Goal: Task Accomplishment & Management: Use online tool/utility

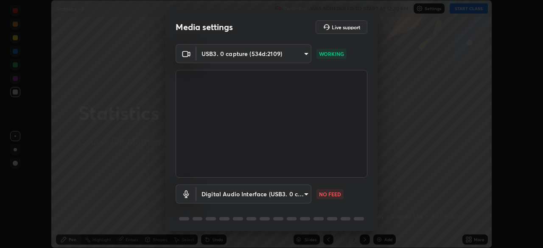
scroll to position [30, 0]
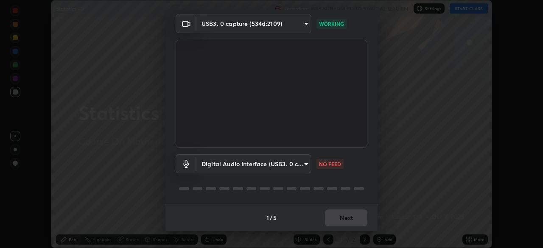
click at [298, 164] on body "Erase all Statistics - 3 Recording WAS SCHEDULED TO START AT 12:30 PM Settings …" at bounding box center [271, 124] width 543 height 248
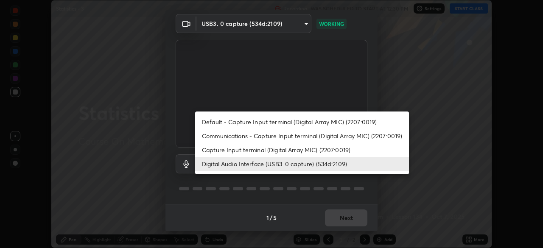
click at [291, 150] on li "Capture Input terminal (Digital Array MIC) (2207:0019)" at bounding box center [302, 150] width 214 height 14
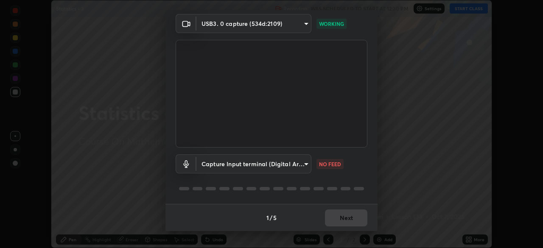
click at [294, 164] on body "Erase all Statistics - 3 Recording WAS SCHEDULED TO START AT 12:30 PM Settings …" at bounding box center [271, 124] width 543 height 248
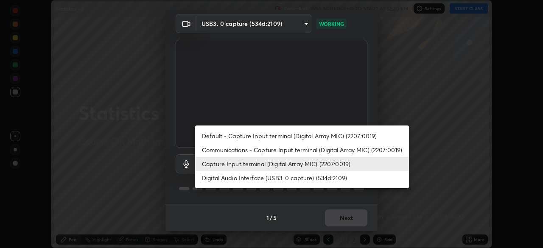
click at [292, 176] on li "Digital Audio Interface (USB3. 0 capture) (534d:2109)" at bounding box center [302, 178] width 214 height 14
type input "a79e2c37a3e820974fa073ddb46aa6e630d5ecfd19982edee8f34e1274aecea6"
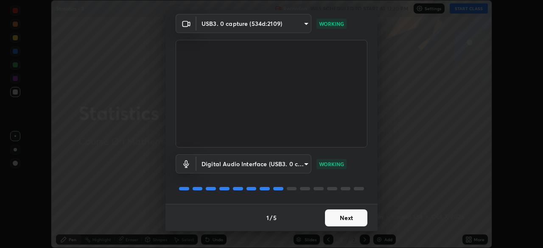
click at [351, 218] on button "Next" at bounding box center [346, 217] width 42 height 17
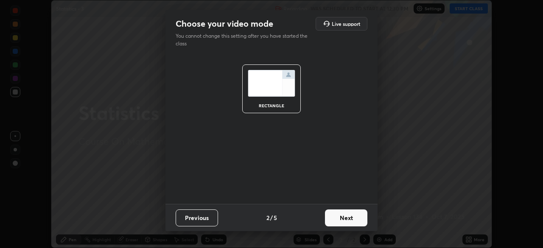
click at [354, 219] on button "Next" at bounding box center [346, 217] width 42 height 17
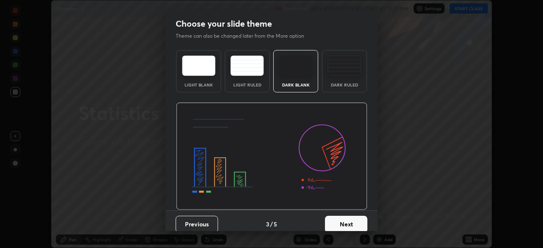
click at [356, 223] on button "Next" at bounding box center [346, 224] width 42 height 17
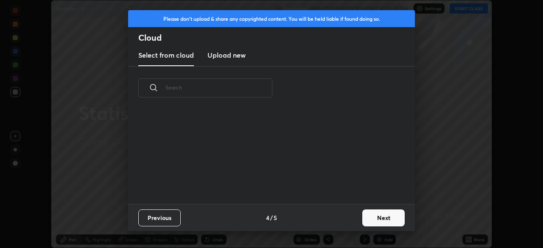
click at [371, 218] on button "Next" at bounding box center [383, 217] width 42 height 17
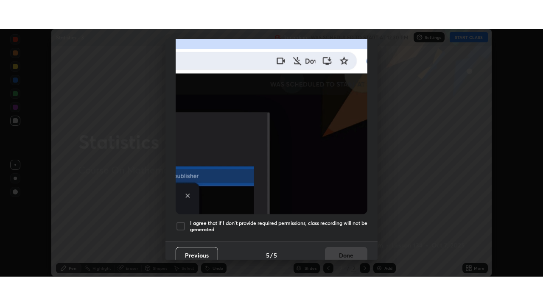
scroll to position [203, 0]
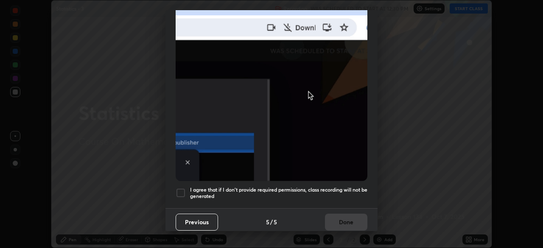
click at [331, 189] on h5 "I agree that if I don't provide required permissions, class recording will not …" at bounding box center [278, 193] width 177 height 13
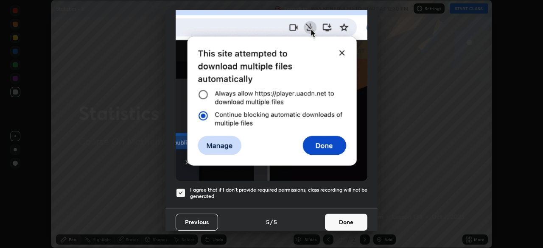
click at [346, 216] on button "Done" at bounding box center [346, 222] width 42 height 17
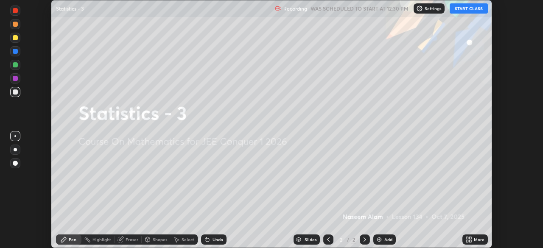
click at [471, 240] on icon at bounding box center [468, 239] width 7 height 7
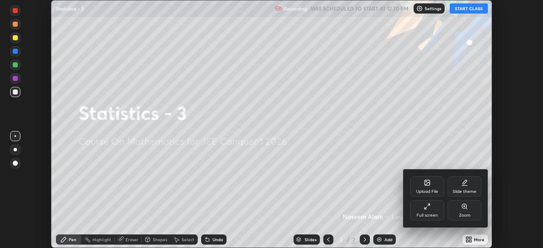
click at [427, 207] on icon at bounding box center [427, 206] width 7 height 7
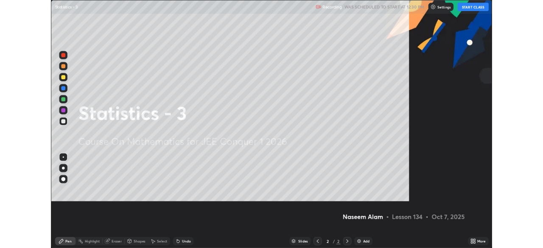
scroll to position [305, 543]
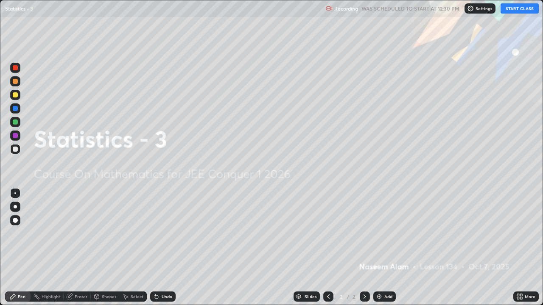
click at [514, 8] on button "START CLASS" at bounding box center [519, 8] width 38 height 10
click at [381, 248] on img at bounding box center [379, 296] width 7 height 7
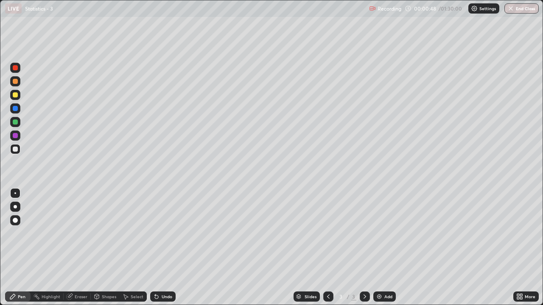
click at [164, 248] on div "Undo" at bounding box center [167, 297] width 11 height 4
click at [167, 248] on div "Undo" at bounding box center [167, 297] width 11 height 4
click at [166, 248] on div "Undo" at bounding box center [167, 297] width 11 height 4
click at [16, 95] on div at bounding box center [15, 94] width 5 height 5
click at [14, 151] on div at bounding box center [15, 149] width 5 height 5
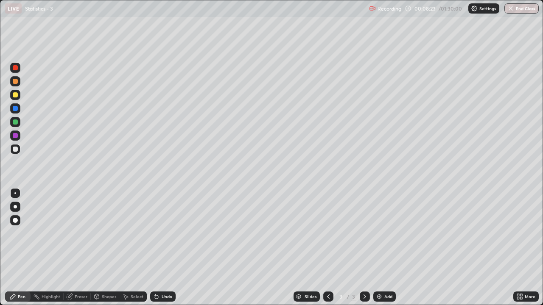
click at [379, 248] on img at bounding box center [379, 296] width 7 height 7
click at [136, 248] on div "Select" at bounding box center [137, 297] width 13 height 4
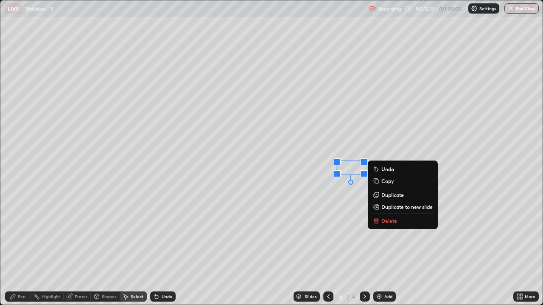
click at [236, 221] on div "0 ° Undo Copy Duplicate Duplicate to new slide Delete" at bounding box center [271, 152] width 542 height 304
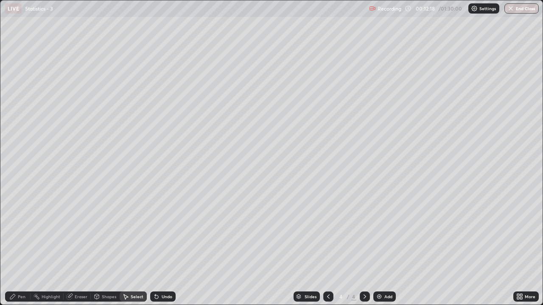
click at [20, 248] on div "Pen" at bounding box center [22, 297] width 8 height 4
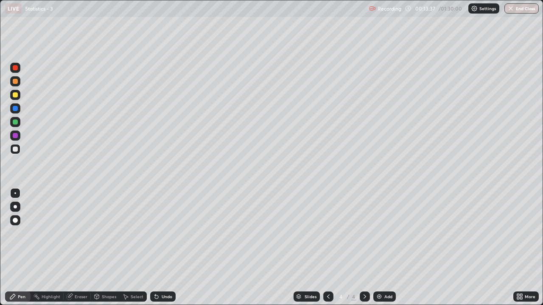
click at [134, 248] on div "Select" at bounding box center [137, 297] width 13 height 4
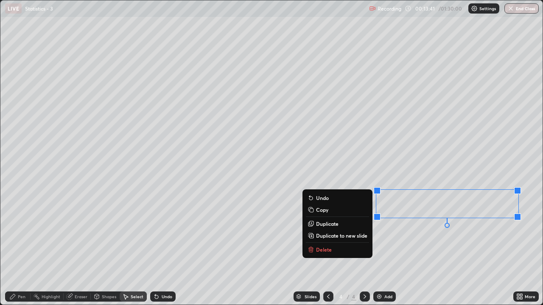
click at [402, 248] on div "0 ° Undo Copy Duplicate Duplicate to new slide Delete" at bounding box center [271, 152] width 542 height 304
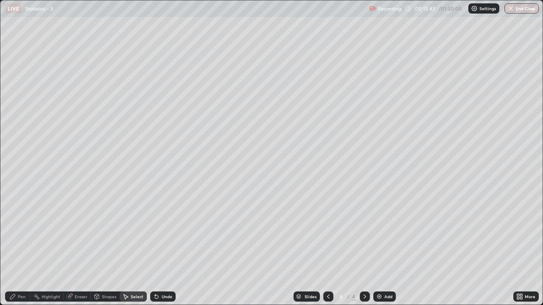
click at [23, 248] on div "Pen" at bounding box center [22, 297] width 8 height 4
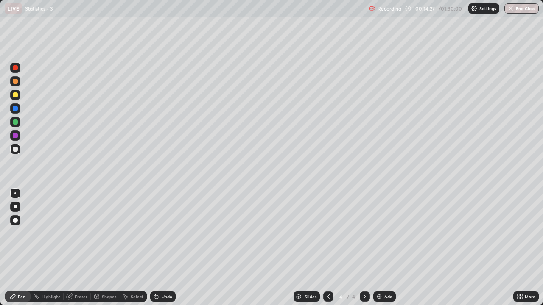
click at [136, 248] on div "Select" at bounding box center [137, 297] width 13 height 4
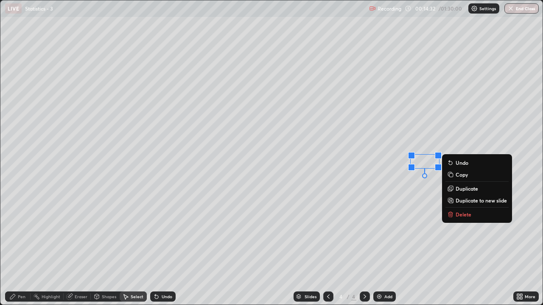
click at [20, 248] on div "Pen" at bounding box center [17, 297] width 25 height 10
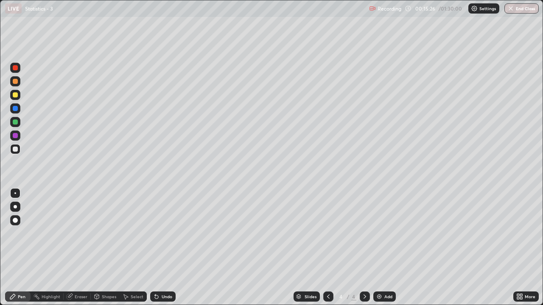
click at [381, 248] on img at bounding box center [379, 296] width 7 height 7
click at [73, 248] on div "Eraser" at bounding box center [77, 297] width 27 height 10
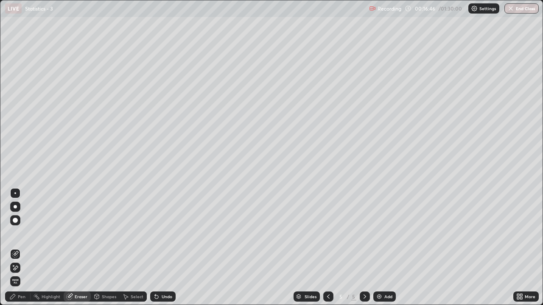
click at [11, 248] on icon at bounding box center [12, 296] width 7 height 7
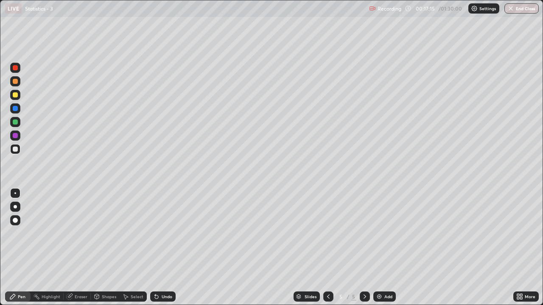
click at [162, 248] on div "Undo" at bounding box center [167, 297] width 11 height 4
click at [328, 248] on icon at bounding box center [328, 296] width 7 height 7
click at [326, 248] on icon at bounding box center [328, 296] width 7 height 7
click at [363, 248] on icon at bounding box center [364, 296] width 7 height 7
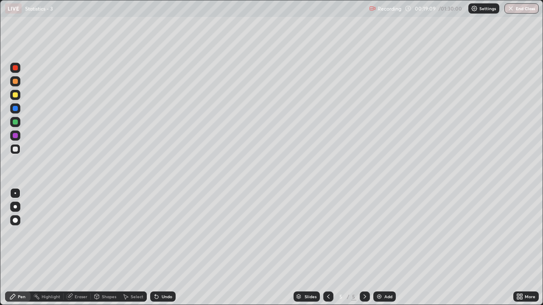
click at [162, 248] on div "Undo" at bounding box center [167, 297] width 11 height 4
click at [164, 248] on div "Undo" at bounding box center [167, 297] width 11 height 4
click at [166, 248] on div "Undo" at bounding box center [167, 297] width 11 height 4
click at [159, 248] on div "Undo" at bounding box center [162, 297] width 25 height 10
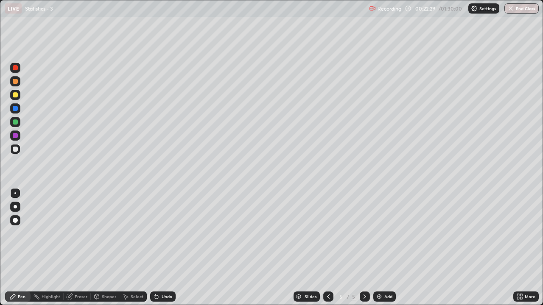
click at [162, 248] on div "Undo" at bounding box center [167, 297] width 11 height 4
click at [168, 248] on div "Undo" at bounding box center [167, 297] width 11 height 4
click at [167, 248] on div "Undo" at bounding box center [162, 297] width 25 height 10
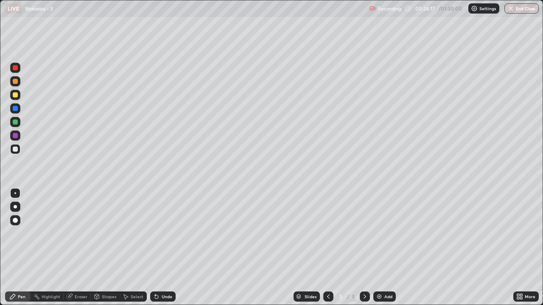
click at [166, 248] on div "Undo" at bounding box center [167, 297] width 11 height 4
click at [167, 248] on div "Undo" at bounding box center [167, 297] width 11 height 4
click at [382, 248] on div "Add" at bounding box center [384, 297] width 22 height 10
click at [163, 248] on div "Undo" at bounding box center [167, 297] width 11 height 4
click at [162, 248] on div "Undo" at bounding box center [162, 297] width 25 height 10
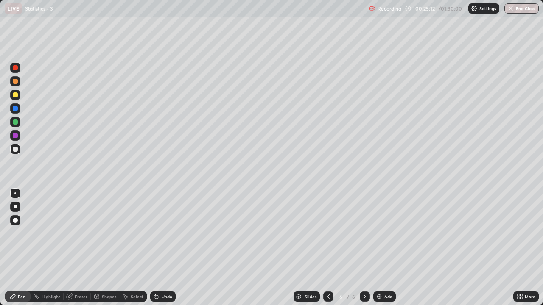
click at [161, 248] on div "Undo" at bounding box center [162, 297] width 25 height 10
click at [159, 248] on div "Undo" at bounding box center [162, 297] width 25 height 10
click at [135, 248] on div "Select" at bounding box center [137, 297] width 13 height 4
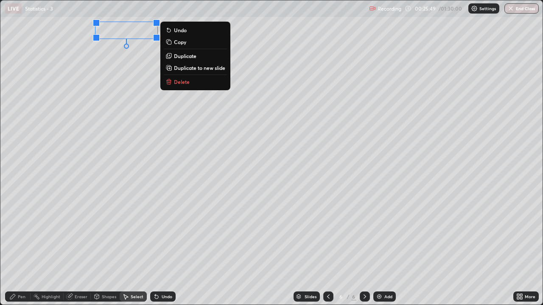
click at [147, 69] on div "0 ° Undo Copy Duplicate Duplicate to new slide Delete" at bounding box center [271, 152] width 542 height 304
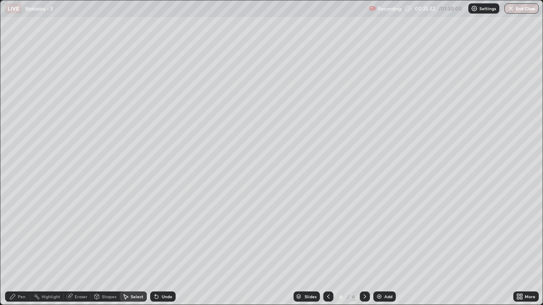
click at [17, 248] on div "Pen" at bounding box center [17, 297] width 25 height 10
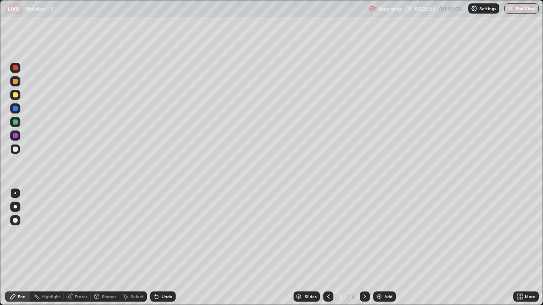
click at [157, 248] on icon at bounding box center [156, 296] width 7 height 7
click at [159, 248] on div "Undo" at bounding box center [162, 297] width 25 height 10
click at [165, 248] on div "Undo" at bounding box center [167, 297] width 11 height 4
click at [164, 248] on div "Undo" at bounding box center [167, 297] width 11 height 4
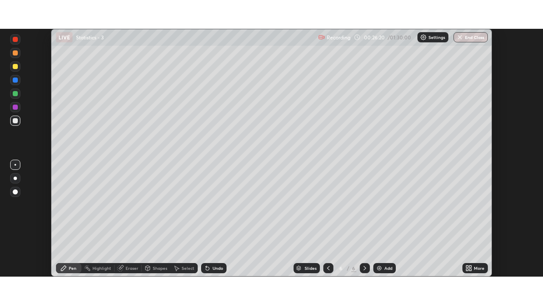
scroll to position [42152, 41857]
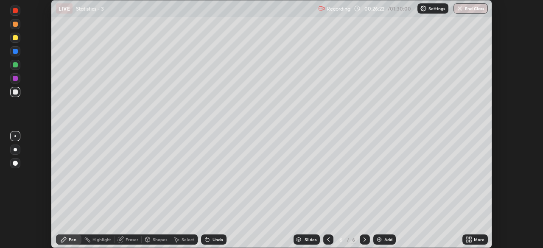
click at [467, 242] on icon at bounding box center [467, 241] width 2 height 2
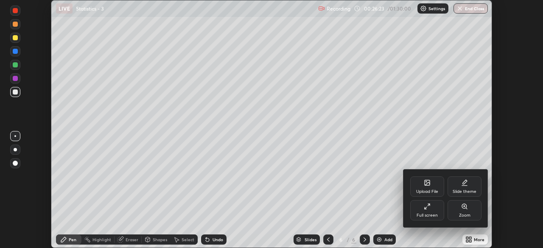
click at [428, 212] on div "Full screen" at bounding box center [427, 210] width 34 height 20
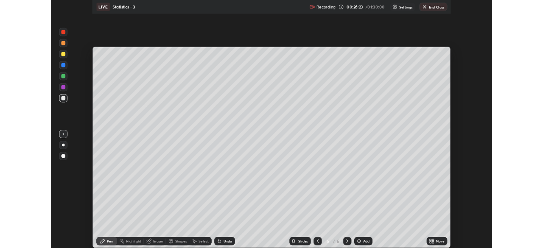
scroll to position [305, 543]
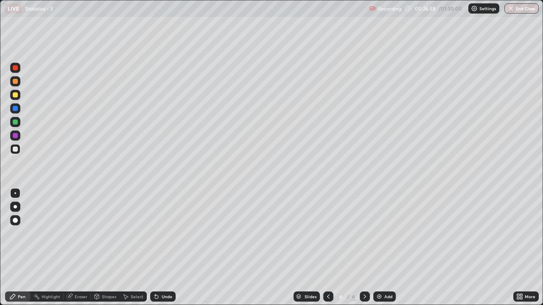
click at [69, 248] on icon at bounding box center [70, 297] width 6 height 6
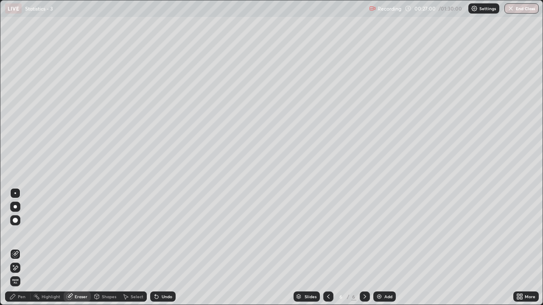
click at [13, 248] on div "Pen" at bounding box center [17, 297] width 25 height 10
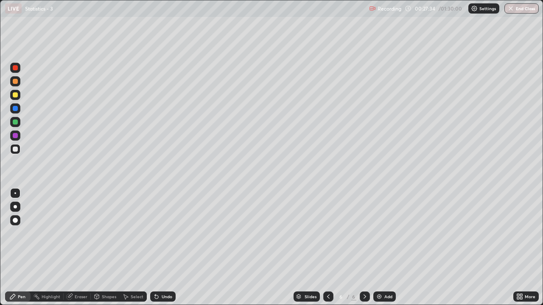
click at [157, 248] on icon at bounding box center [156, 296] width 7 height 7
click at [159, 248] on div "Undo" at bounding box center [162, 297] width 25 height 10
click at [155, 248] on icon at bounding box center [156, 297] width 3 height 3
click at [165, 248] on div "Undo" at bounding box center [162, 297] width 25 height 10
click at [169, 248] on div "Undo" at bounding box center [167, 297] width 11 height 4
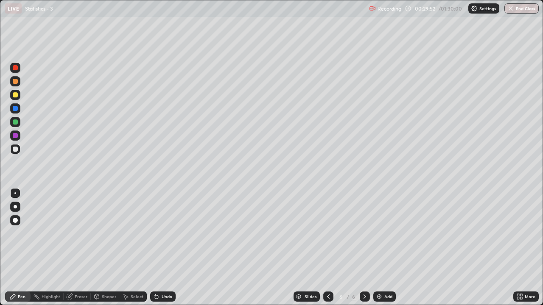
click at [14, 96] on div at bounding box center [15, 94] width 5 height 5
click at [133, 248] on div "Select" at bounding box center [137, 297] width 13 height 4
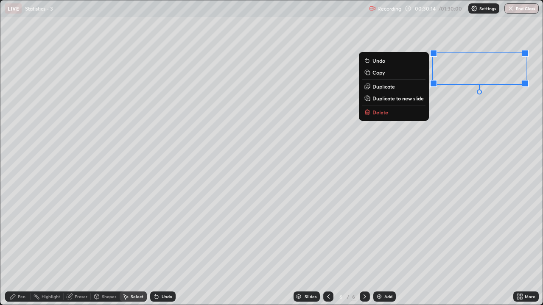
click at [452, 139] on div "0 ° Undo Copy Duplicate Duplicate to new slide Delete" at bounding box center [271, 152] width 542 height 304
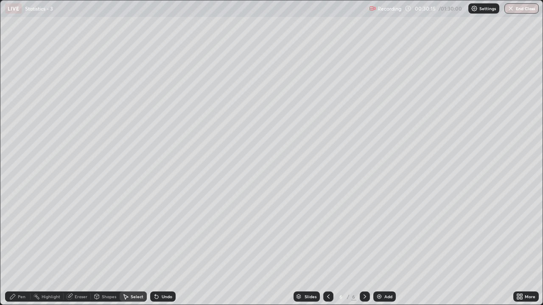
click at [22, 248] on div "Pen" at bounding box center [22, 297] width 8 height 4
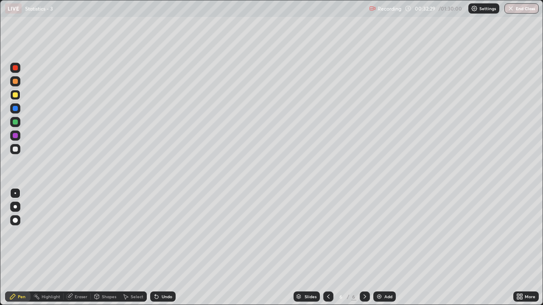
click at [16, 150] on div at bounding box center [15, 149] width 5 height 5
click at [165, 248] on div "Undo" at bounding box center [167, 297] width 11 height 4
click at [165, 248] on div "Undo" at bounding box center [162, 297] width 25 height 10
click at [157, 248] on icon at bounding box center [156, 296] width 7 height 7
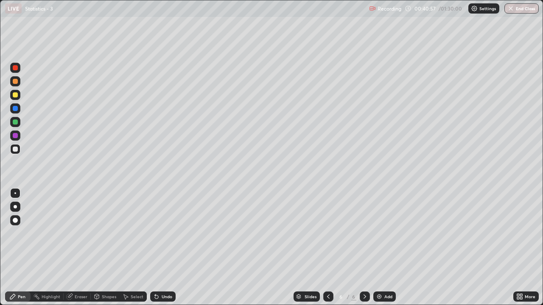
click at [377, 248] on img at bounding box center [379, 296] width 7 height 7
click at [164, 248] on div "Undo" at bounding box center [167, 297] width 11 height 4
click at [165, 248] on div "Undo" at bounding box center [162, 297] width 25 height 10
click at [159, 248] on div "Undo" at bounding box center [162, 297] width 25 height 10
click at [163, 248] on div "Undo" at bounding box center [167, 297] width 11 height 4
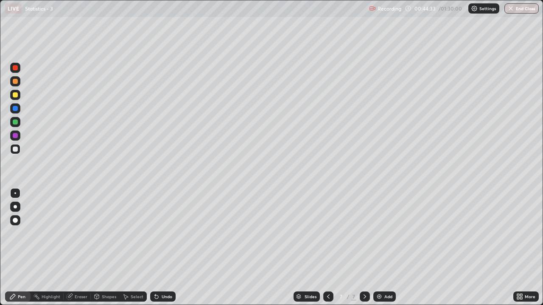
click at [162, 248] on div "Undo" at bounding box center [167, 297] width 11 height 4
click at [137, 248] on div "Select" at bounding box center [137, 297] width 13 height 4
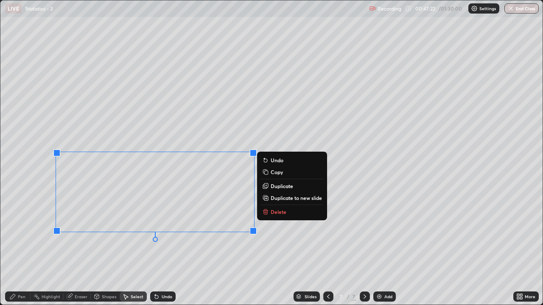
click at [276, 200] on p "Duplicate to new slide" at bounding box center [296, 198] width 51 height 7
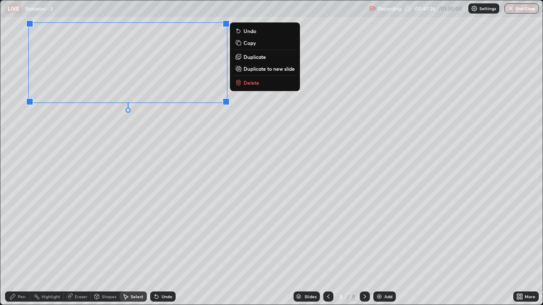
click at [94, 171] on div "0 ° Undo Copy Duplicate Duplicate to new slide Delete" at bounding box center [271, 152] width 542 height 304
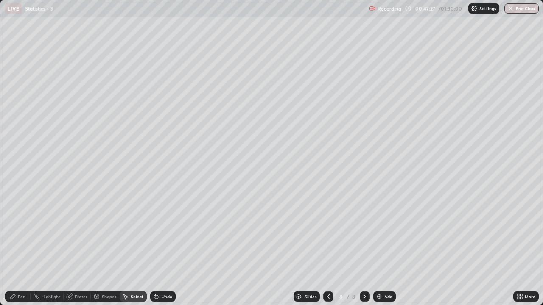
click at [20, 248] on div "Pen" at bounding box center [22, 297] width 8 height 4
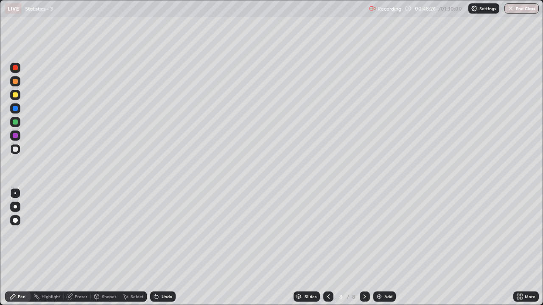
click at [72, 248] on icon at bounding box center [70, 296] width 5 height 4
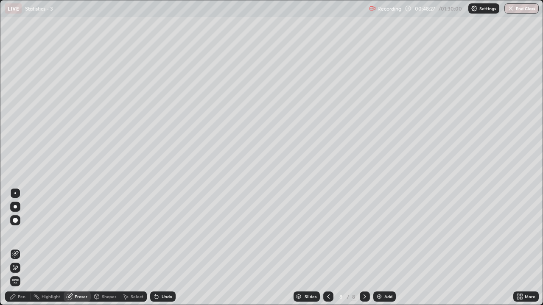
click at [17, 248] on div "Pen" at bounding box center [17, 297] width 25 height 10
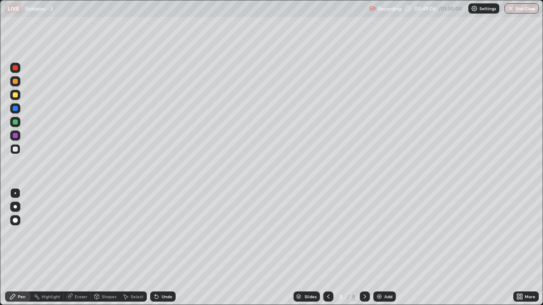
click at [162, 248] on div "Undo" at bounding box center [167, 297] width 11 height 4
click at [326, 248] on icon at bounding box center [328, 296] width 7 height 7
click at [327, 248] on icon at bounding box center [328, 297] width 3 height 4
click at [327, 248] on icon at bounding box center [328, 296] width 7 height 7
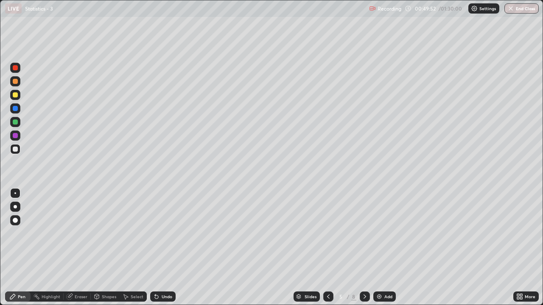
click at [362, 248] on icon at bounding box center [364, 296] width 7 height 7
click at [364, 248] on icon at bounding box center [364, 296] width 7 height 7
click at [363, 248] on div at bounding box center [365, 297] width 10 height 10
click at [379, 248] on img at bounding box center [379, 296] width 7 height 7
click at [523, 248] on div "More" at bounding box center [525, 297] width 25 height 10
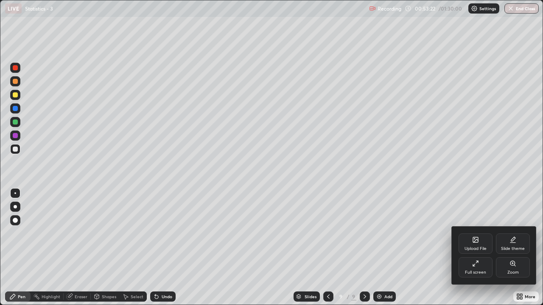
click at [477, 248] on div "Full screen" at bounding box center [475, 267] width 34 height 20
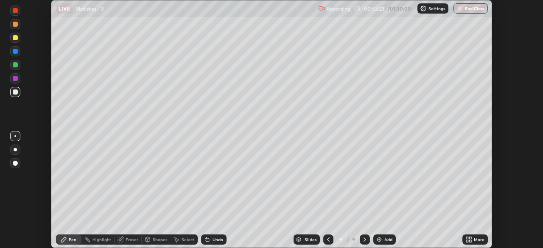
scroll to position [42152, 41857]
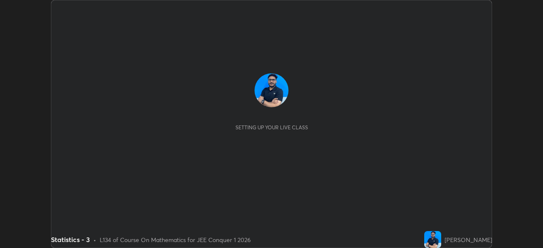
scroll to position [248, 543]
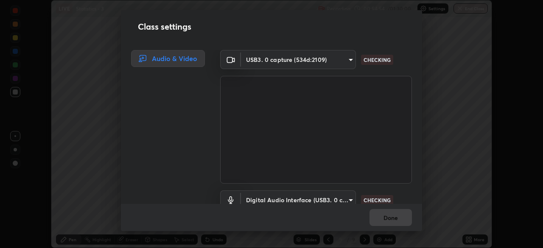
click at [467, 237] on div "Class settings Audio & Video USB3. 0 capture (534d:2109) 5b0ce39d11be3a435715da…" at bounding box center [271, 124] width 543 height 248
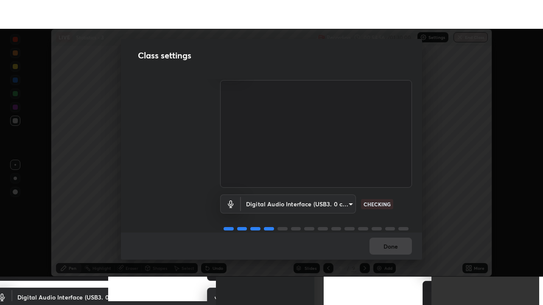
scroll to position [39, 0]
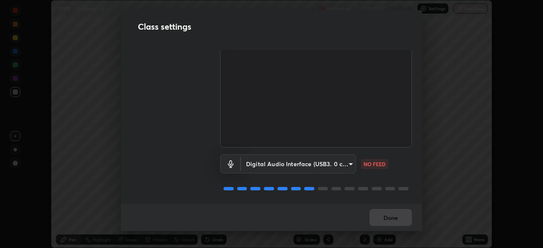
click at [347, 162] on body "Erase all LIVE Statistics - 3 Recording 00:55:07 / 01:30:00 Settings End Class …" at bounding box center [271, 124] width 543 height 248
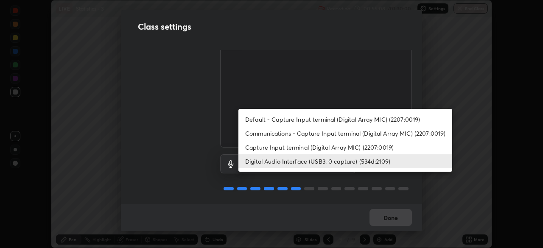
click at [334, 148] on li "Capture Input terminal (Digital Array MIC) (2207:0019)" at bounding box center [345, 147] width 214 height 14
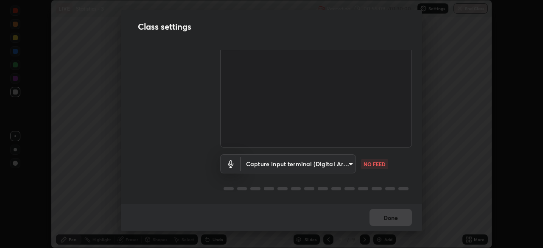
click at [349, 162] on body "Erase all LIVE Statistics - 3 Recording 00:55:09 / 01:30:00 Settings End Class …" at bounding box center [271, 124] width 543 height 248
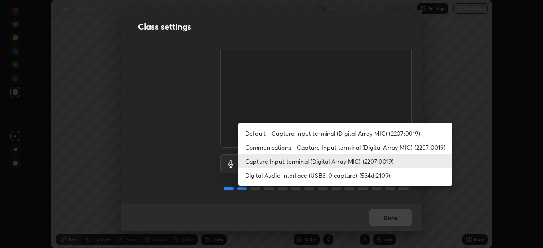
click at [342, 177] on li "Digital Audio Interface (USB3. 0 capture) (534d:2109)" at bounding box center [345, 175] width 214 height 14
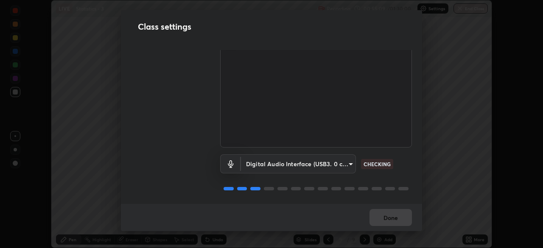
type input "a79e2c37a3e820974fa073ddb46aa6e630d5ecfd19982edee8f34e1274aecea6"
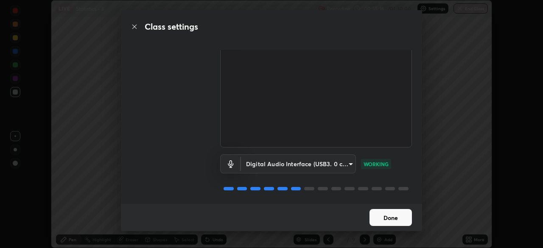
click at [390, 217] on button "Done" at bounding box center [390, 217] width 42 height 17
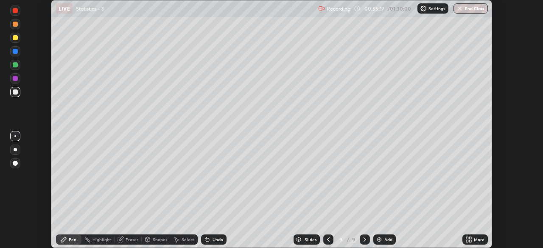
click at [467, 240] on icon at bounding box center [467, 241] width 2 height 2
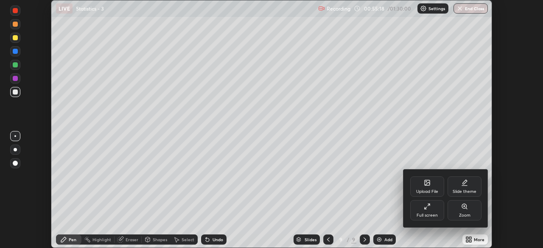
click at [425, 211] on div "Full screen" at bounding box center [427, 210] width 34 height 20
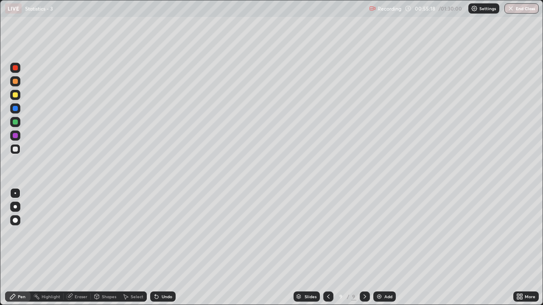
scroll to position [305, 543]
click at [169, 248] on div "Undo" at bounding box center [167, 297] width 11 height 4
click at [166, 248] on div "Undo" at bounding box center [167, 297] width 11 height 4
click at [167, 248] on div "Undo" at bounding box center [167, 297] width 11 height 4
click at [165, 248] on div "Undo" at bounding box center [167, 297] width 11 height 4
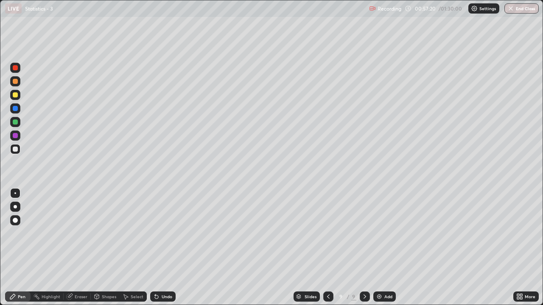
click at [164, 248] on div "Undo" at bounding box center [167, 297] width 11 height 4
click at [162, 248] on div "Undo" at bounding box center [167, 297] width 11 height 4
click at [159, 248] on div "Undo" at bounding box center [162, 297] width 25 height 10
click at [162, 248] on div "Undo" at bounding box center [162, 297] width 25 height 10
click at [162, 248] on div "Undo" at bounding box center [167, 297] width 11 height 4
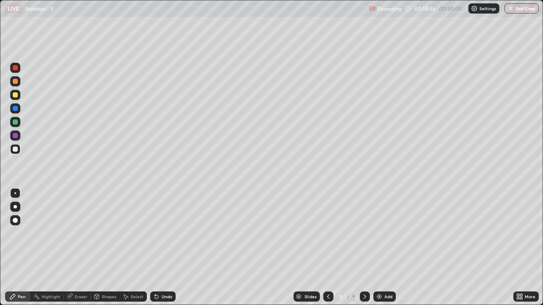
click at [163, 248] on div "Undo" at bounding box center [167, 297] width 11 height 4
click at [68, 248] on icon at bounding box center [70, 297] width 6 height 6
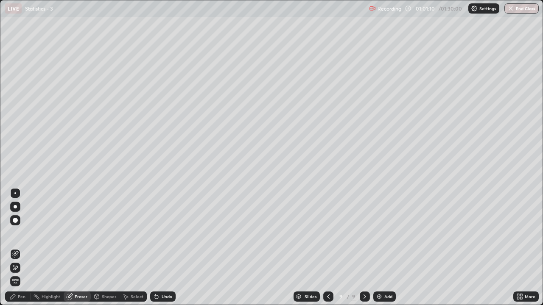
click at [13, 248] on icon at bounding box center [12, 296] width 5 height 5
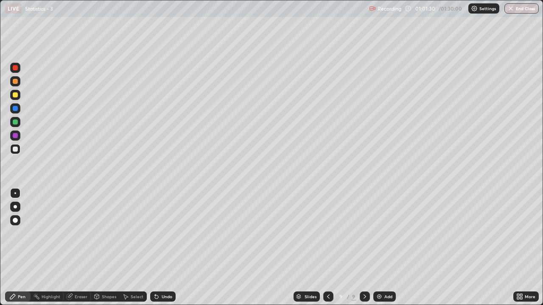
click at [18, 248] on div "Pen" at bounding box center [22, 297] width 8 height 4
click at [72, 248] on icon at bounding box center [69, 296] width 7 height 7
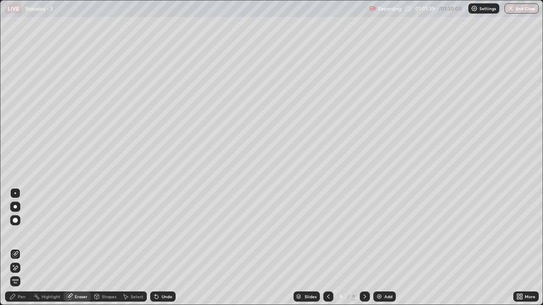
click at [17, 248] on div "Pen" at bounding box center [17, 297] width 25 height 10
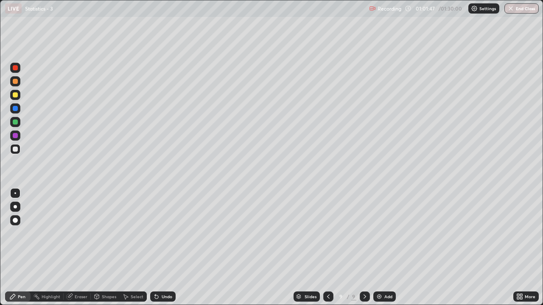
click at [162, 248] on div "Undo" at bounding box center [167, 297] width 11 height 4
click at [386, 248] on div "Add" at bounding box center [388, 297] width 8 height 4
click at [164, 248] on div "Undo" at bounding box center [167, 297] width 11 height 4
click at [167, 248] on div "Undo" at bounding box center [167, 297] width 11 height 4
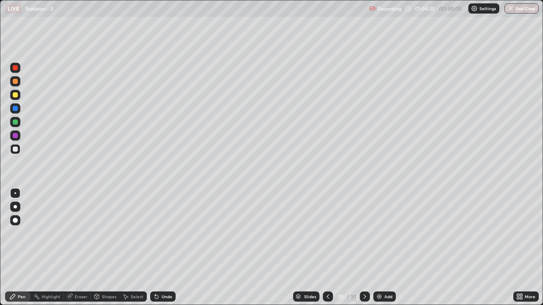
click at [165, 248] on div "Undo" at bounding box center [162, 297] width 25 height 10
click at [134, 248] on div "Select" at bounding box center [137, 297] width 13 height 4
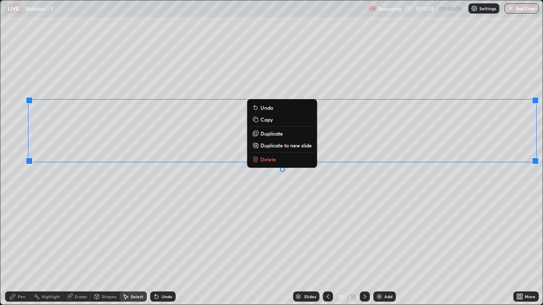
click at [281, 145] on p "Duplicate to new slide" at bounding box center [285, 145] width 51 height 7
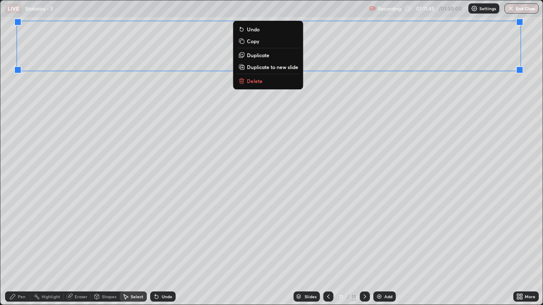
click at [72, 114] on div "0 ° Undo Copy Duplicate Duplicate to new slide Delete" at bounding box center [271, 152] width 542 height 304
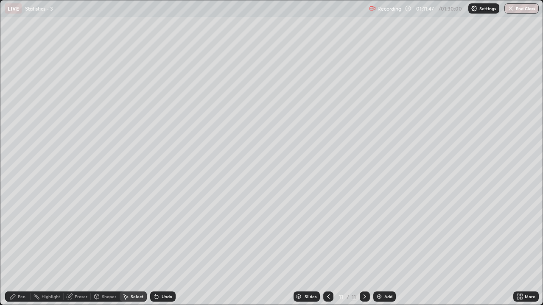
click at [14, 248] on icon at bounding box center [12, 296] width 7 height 7
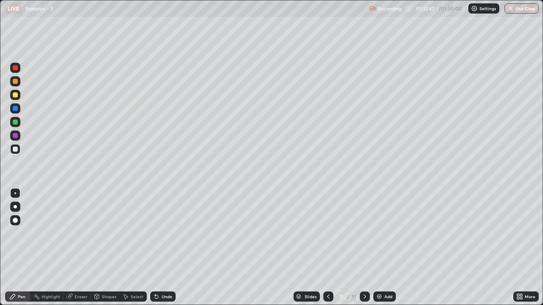
click at [165, 248] on div "Undo" at bounding box center [167, 297] width 11 height 4
click at [163, 248] on div "Undo" at bounding box center [167, 297] width 11 height 4
click at [164, 248] on div "Undo" at bounding box center [167, 297] width 11 height 4
click at [165, 248] on div "Undo" at bounding box center [167, 297] width 11 height 4
click at [162, 248] on div "Undo" at bounding box center [167, 297] width 11 height 4
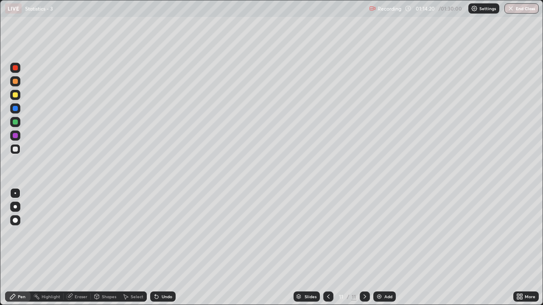
click at [165, 248] on div "Undo" at bounding box center [167, 297] width 11 height 4
click at [386, 248] on div "Add" at bounding box center [388, 297] width 8 height 4
click at [165, 248] on div "Undo" at bounding box center [162, 297] width 25 height 10
click at [164, 248] on div "Undo" at bounding box center [167, 297] width 11 height 4
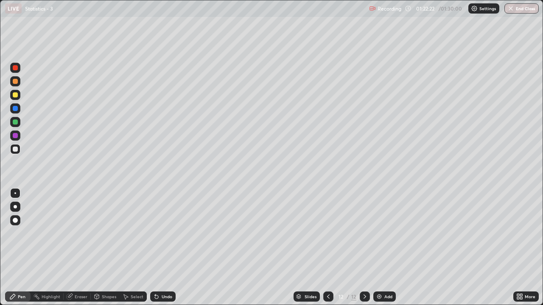
click at [75, 248] on div "Eraser" at bounding box center [81, 297] width 13 height 4
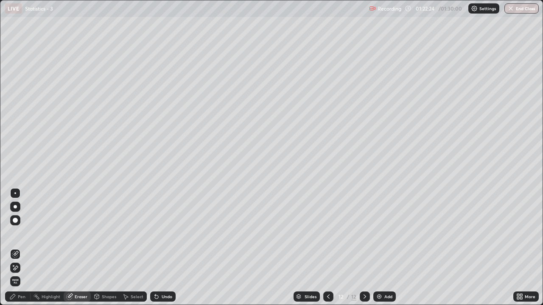
click at [13, 248] on icon at bounding box center [12, 296] width 5 height 5
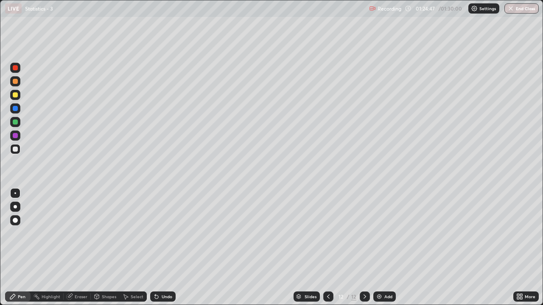
click at [166, 248] on div "Undo" at bounding box center [167, 297] width 11 height 4
click at [382, 248] on div "Add" at bounding box center [384, 297] width 22 height 10
click at [165, 248] on div "Undo" at bounding box center [167, 297] width 11 height 4
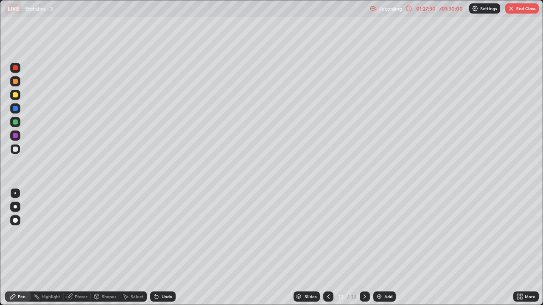
click at [164, 248] on div "Undo" at bounding box center [167, 297] width 11 height 4
click at [169, 248] on div "Undo" at bounding box center [167, 297] width 11 height 4
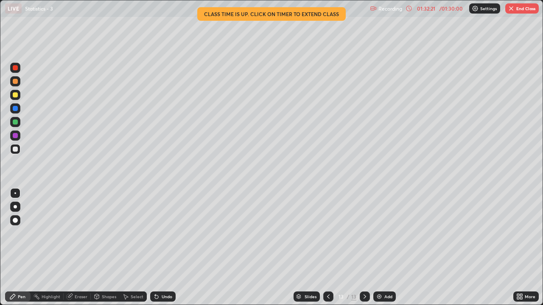
click at [162, 248] on div "Undo" at bounding box center [167, 297] width 11 height 4
click at [163, 248] on div "Undo" at bounding box center [167, 297] width 11 height 4
click at [162, 248] on div "Undo" at bounding box center [167, 297] width 11 height 4
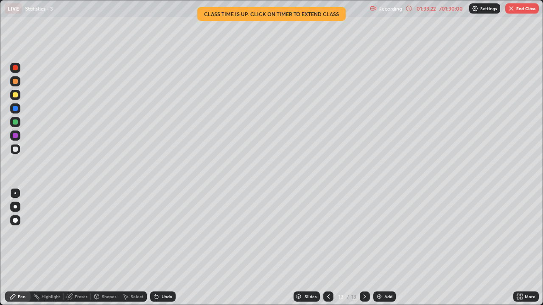
click at [162, 248] on div "Undo" at bounding box center [167, 297] width 11 height 4
click at [518, 9] on button "End Class" at bounding box center [521, 8] width 33 height 10
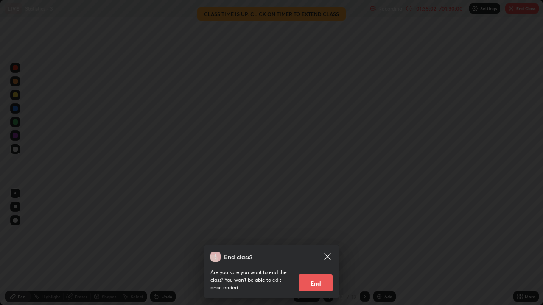
click at [322, 248] on button "End" at bounding box center [315, 283] width 34 height 17
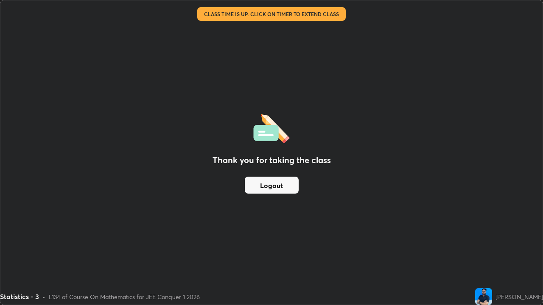
click at [269, 185] on button "Logout" at bounding box center [272, 185] width 54 height 17
